Goal: Task Accomplishment & Management: Use online tool/utility

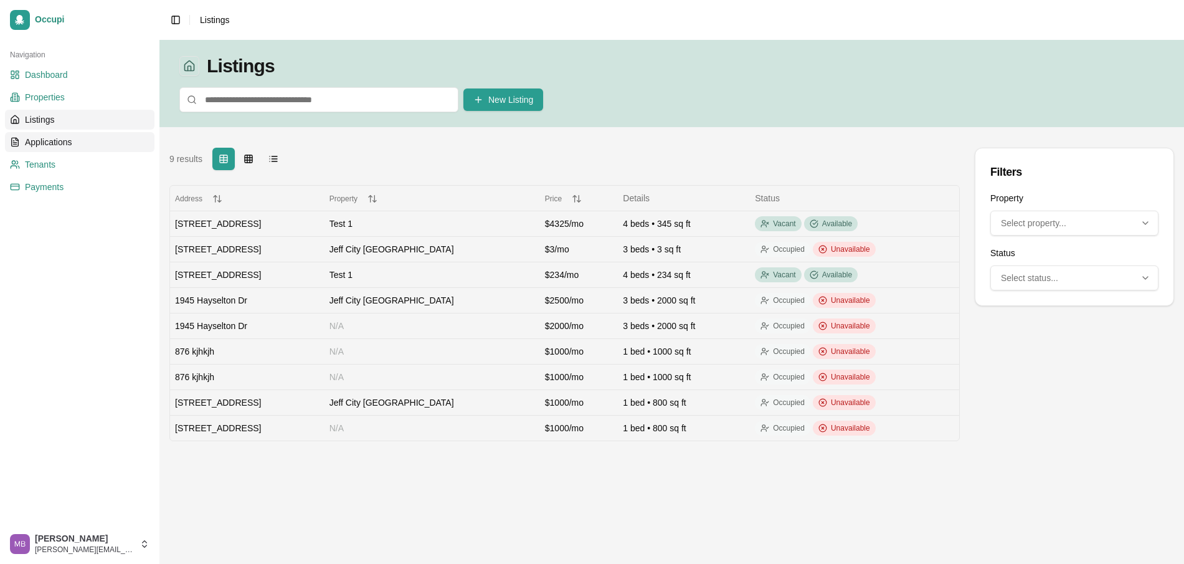
click at [86, 149] on link "Applications" at bounding box center [79, 142] width 149 height 20
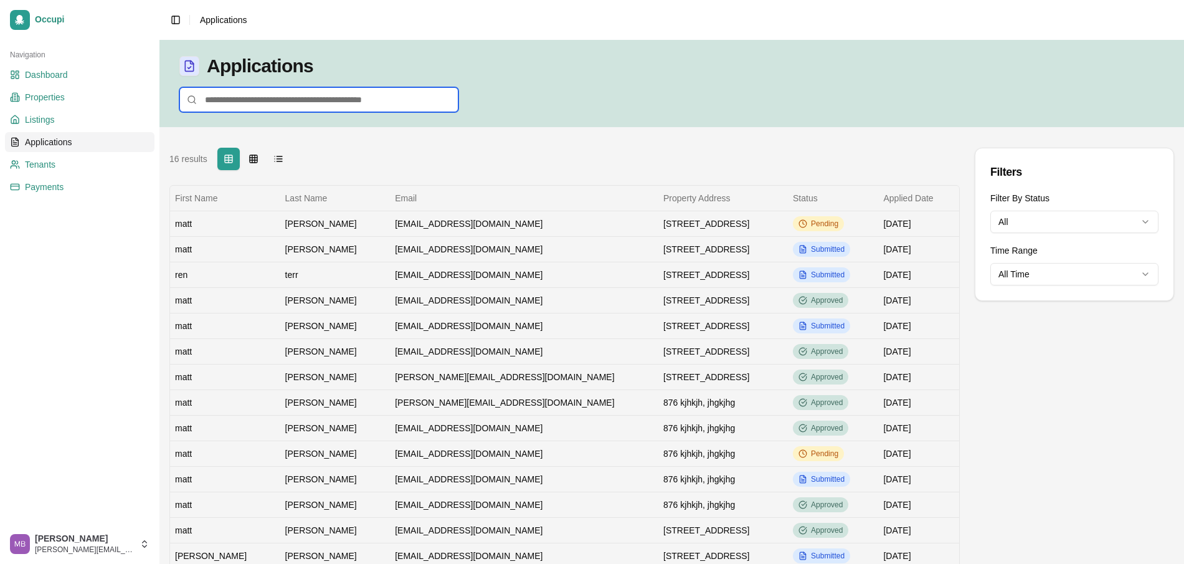
click at [391, 103] on input at bounding box center [318, 99] width 279 height 25
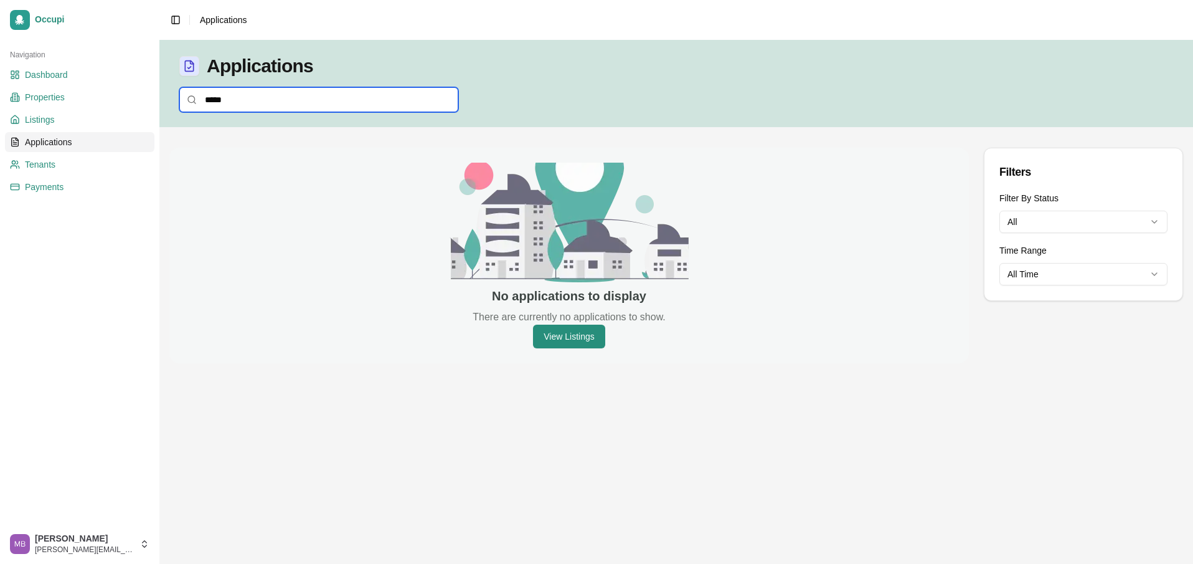
type input "******"
type input "**********"
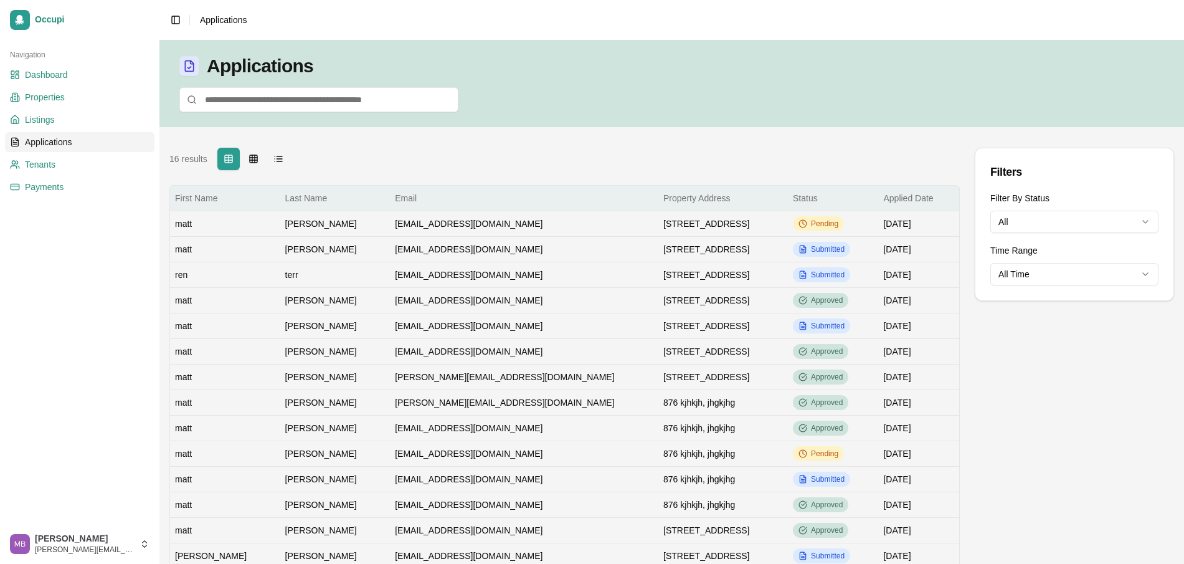
click at [390, 198] on th "Email" at bounding box center [524, 198] width 268 height 25
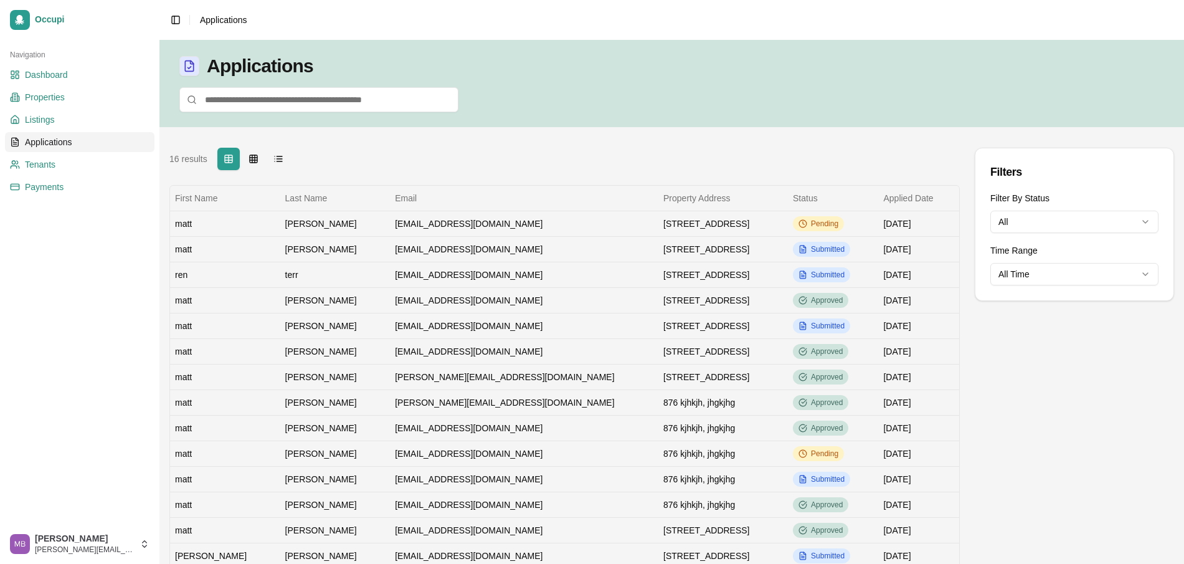
click at [492, 152] on div "16 results Table Grid List" at bounding box center [564, 159] width 790 height 22
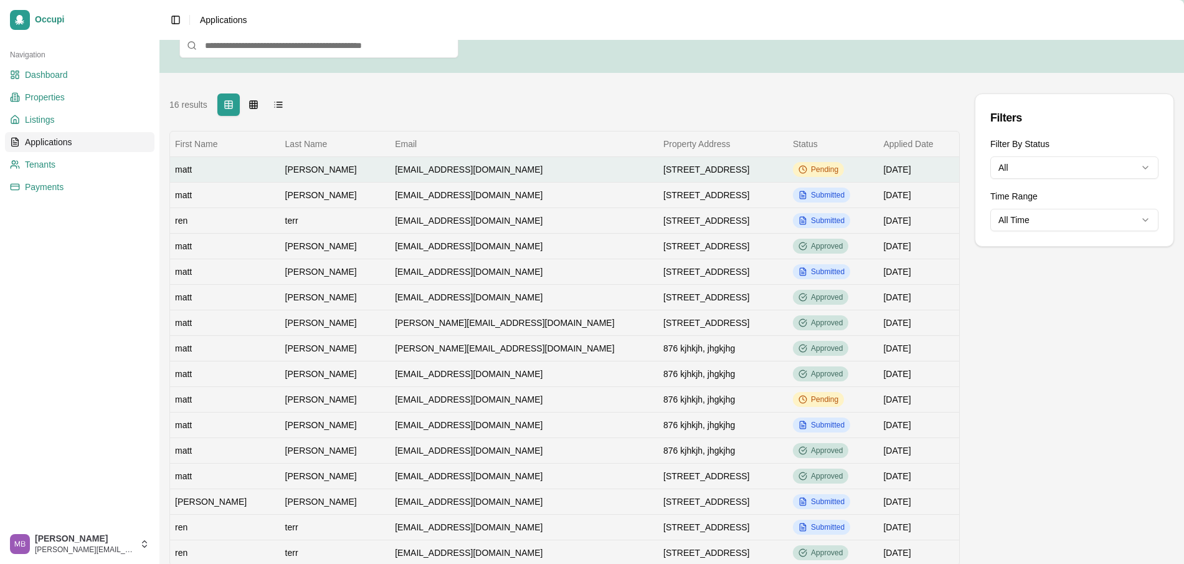
scroll to position [149, 0]
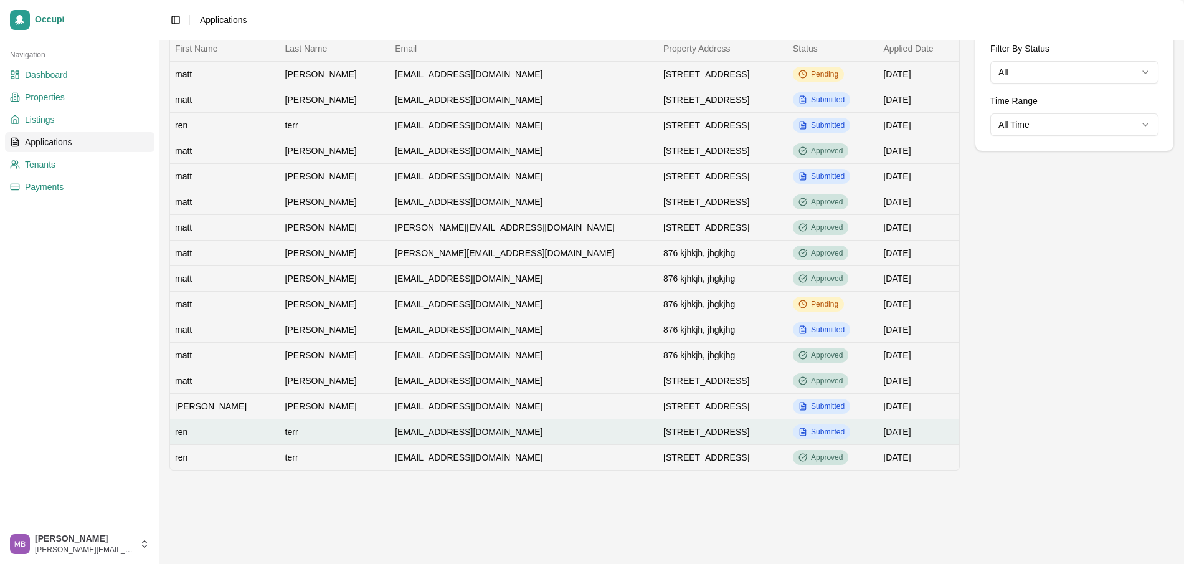
click at [402, 432] on td "[EMAIL_ADDRESS][DOMAIN_NAME]" at bounding box center [524, 431] width 268 height 26
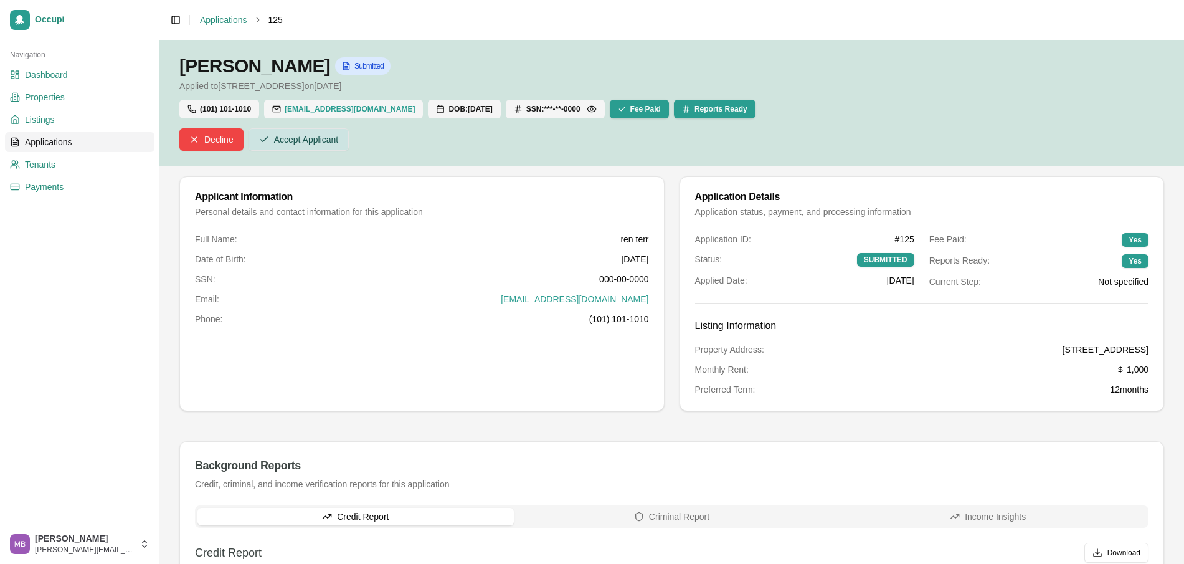
click at [308, 138] on div "Accept Applicant" at bounding box center [299, 139] width 80 height 12
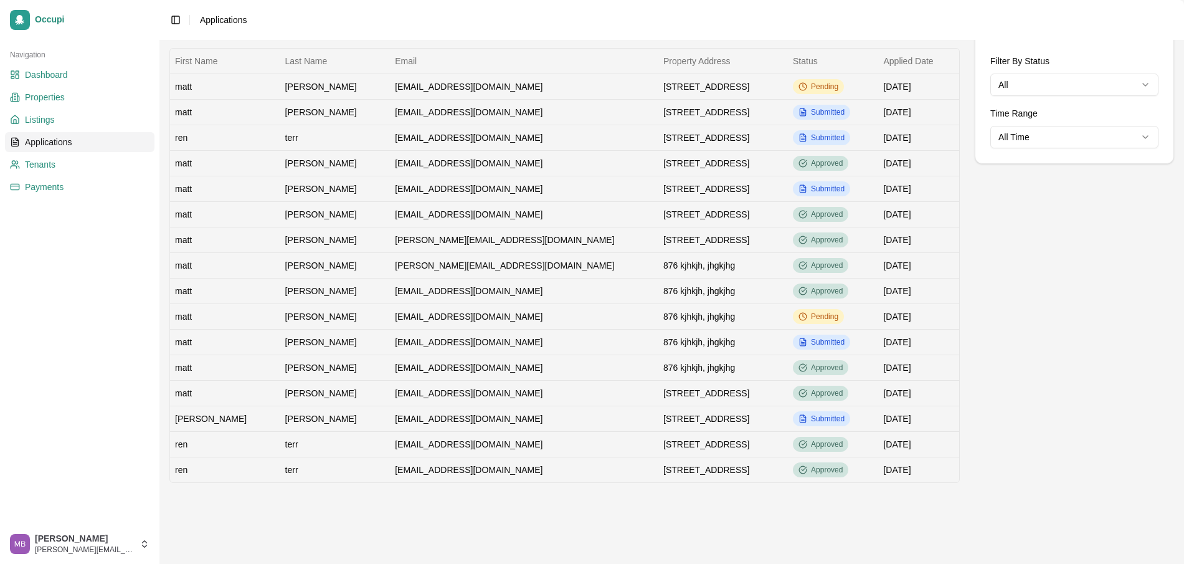
scroll to position [219, 0]
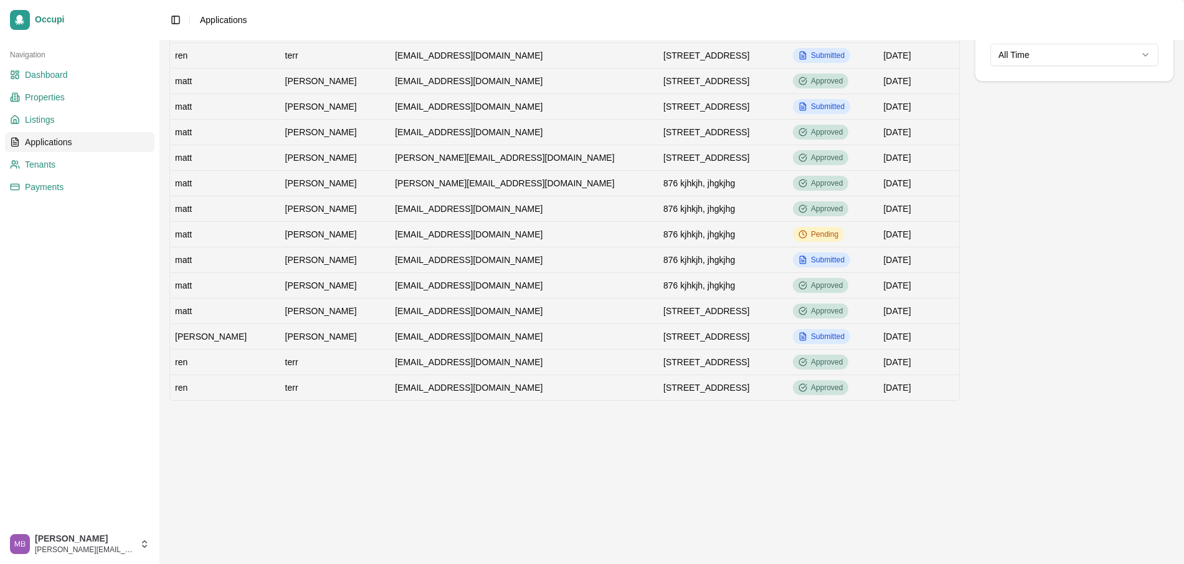
drag, startPoint x: 458, startPoint y: 367, endPoint x: 464, endPoint y: 362, distance: 8.0
click at [457, 367] on td "[EMAIL_ADDRESS][DOMAIN_NAME]" at bounding box center [524, 362] width 268 height 26
